Goal: Task Accomplishment & Management: Manage account settings

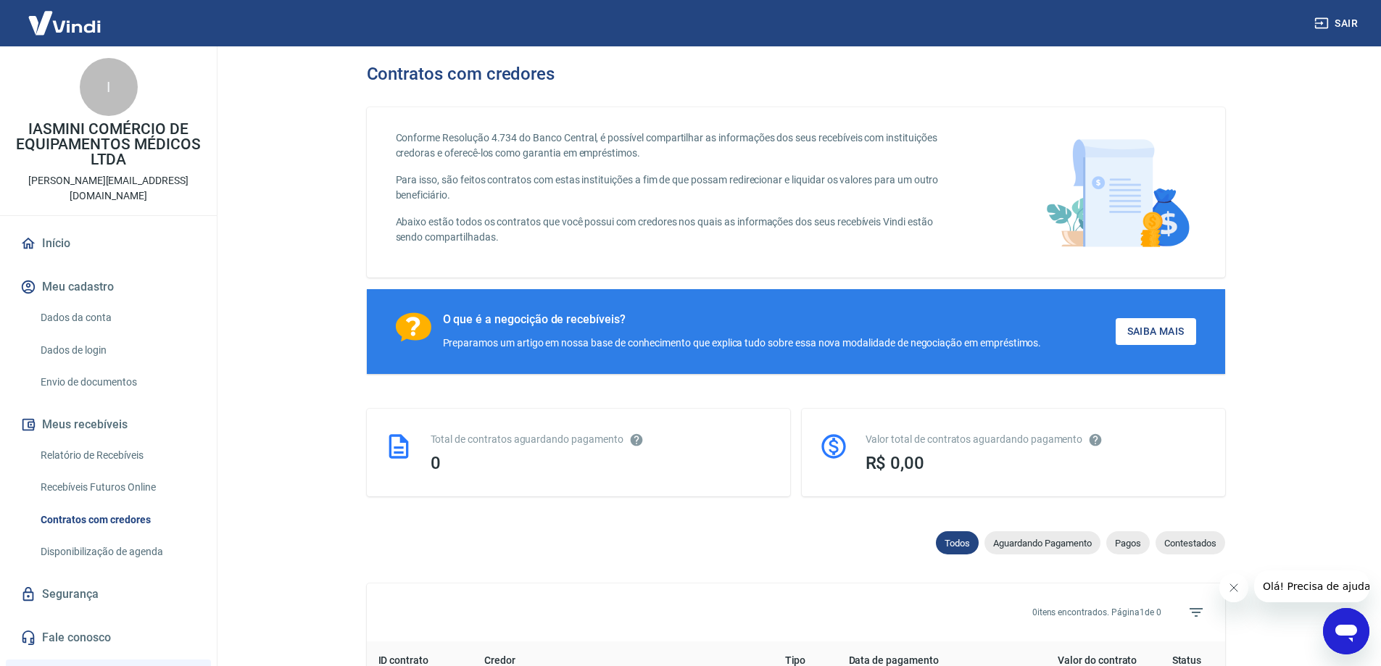
click at [120, 368] on link "Envio de documentos" at bounding box center [117, 383] width 165 height 30
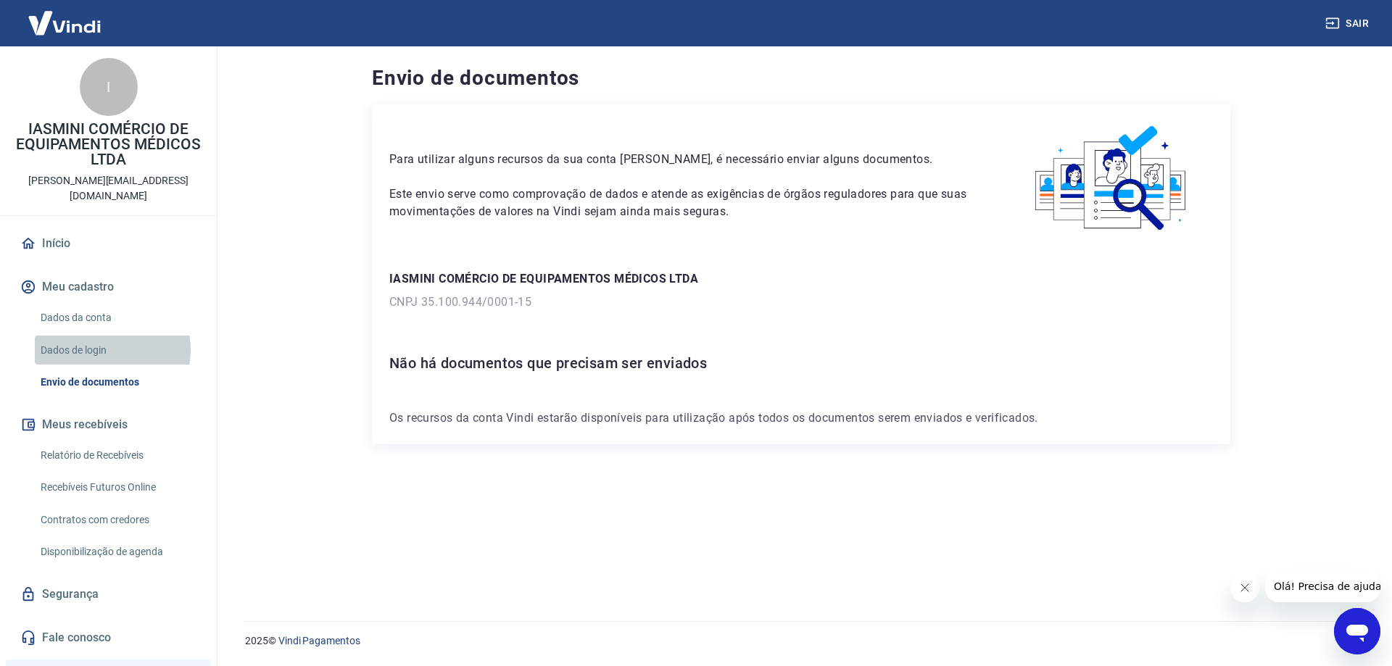
click at [102, 336] on link "Dados de login" at bounding box center [117, 351] width 165 height 30
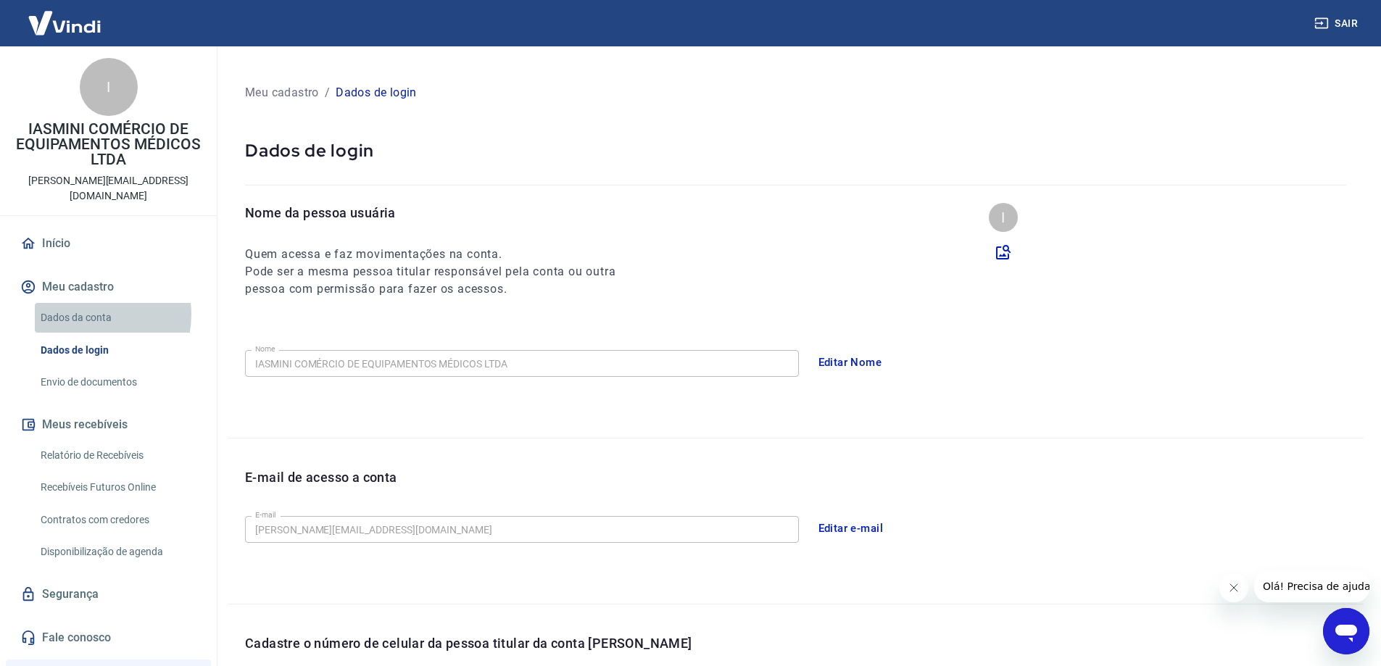
click at [94, 303] on link "Dados da conta" at bounding box center [117, 318] width 165 height 30
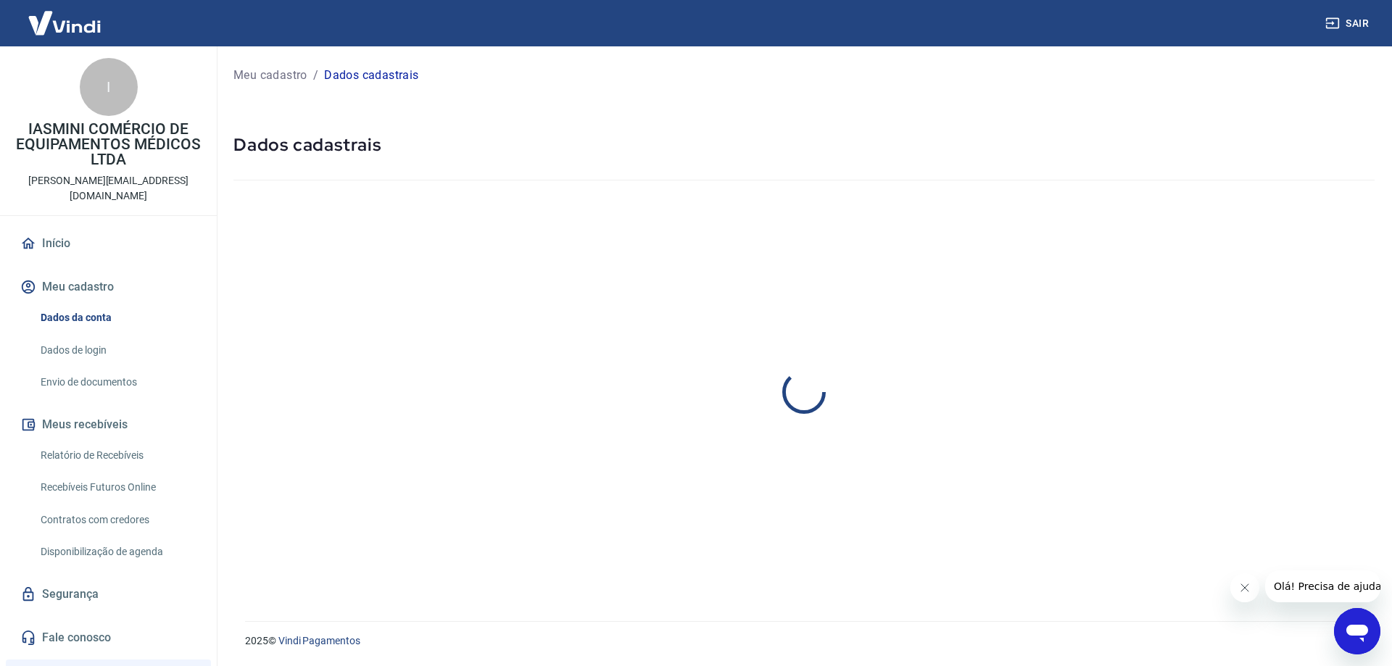
select select "RS"
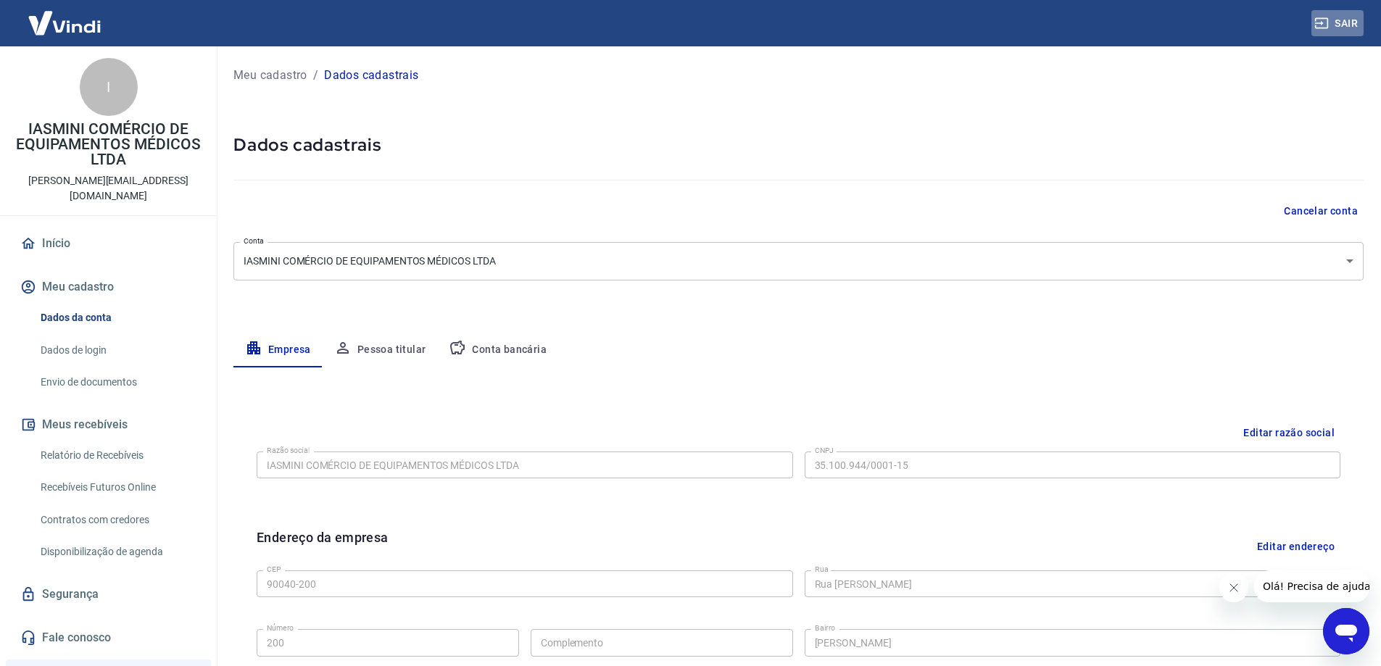
click at [1338, 28] on button "Sair" at bounding box center [1337, 23] width 52 height 27
